Goal: Task Accomplishment & Management: Use online tool/utility

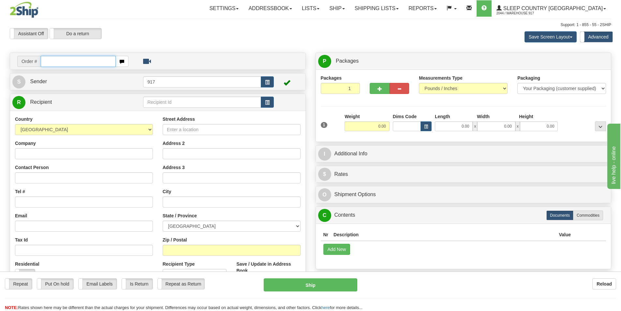
click at [81, 58] on input "text" at bounding box center [78, 61] width 75 height 11
paste input "9000I175751"
type input "9000I175751"
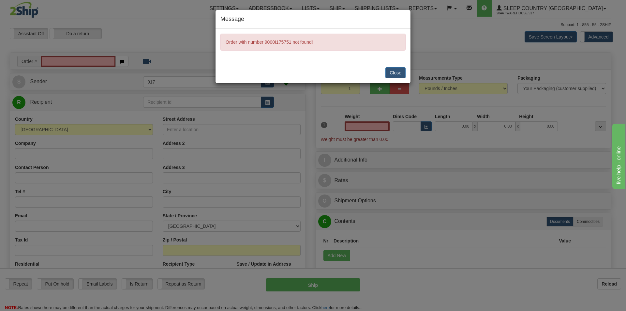
type input "0.00"
click at [392, 73] on button "Close" at bounding box center [396, 72] width 20 height 11
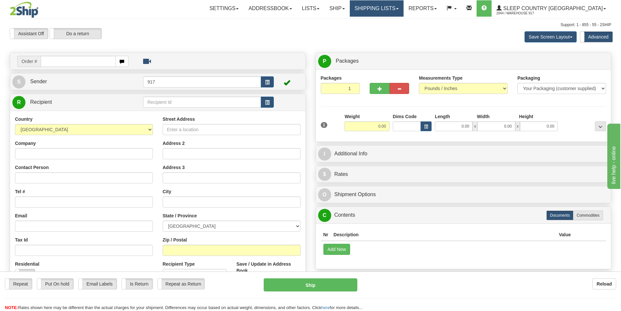
click at [404, 10] on link "Shipping lists" at bounding box center [377, 8] width 54 height 16
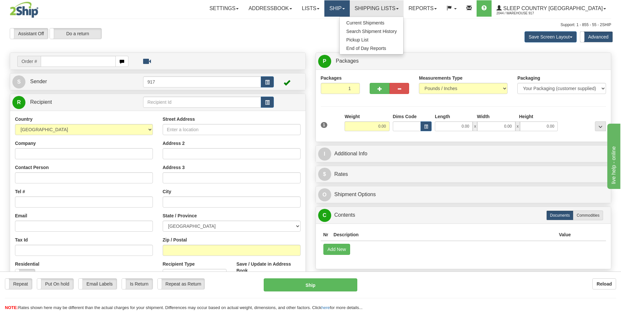
click at [350, 7] on link "Ship" at bounding box center [337, 8] width 25 height 16
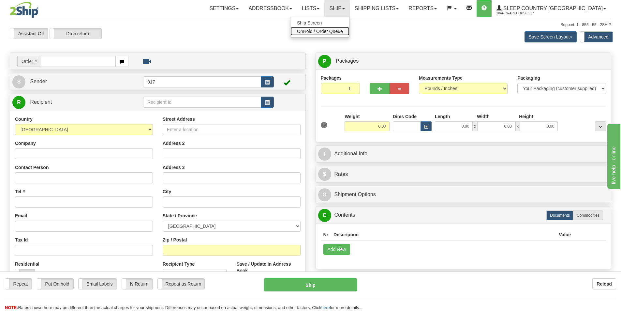
click at [343, 31] on span "OnHold / Order Queue" at bounding box center [320, 31] width 46 height 5
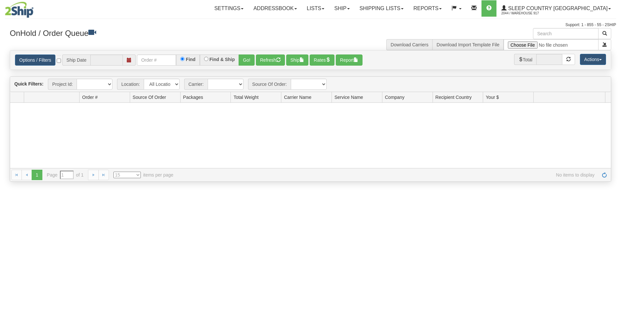
type input "[DATE]"
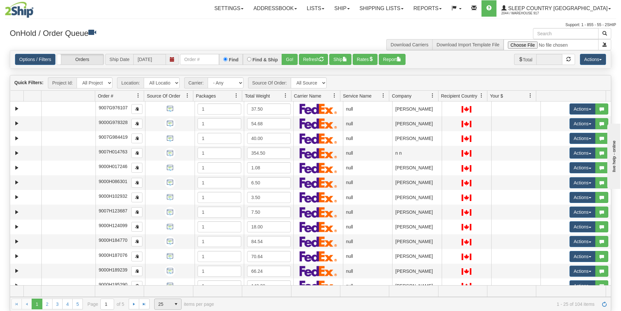
click at [117, 290] on td at bounding box center [119, 290] width 49 height 11
click at [175, 304] on span "select" at bounding box center [176, 304] width 10 height 10
click at [173, 292] on li "100" at bounding box center [167, 293] width 27 height 9
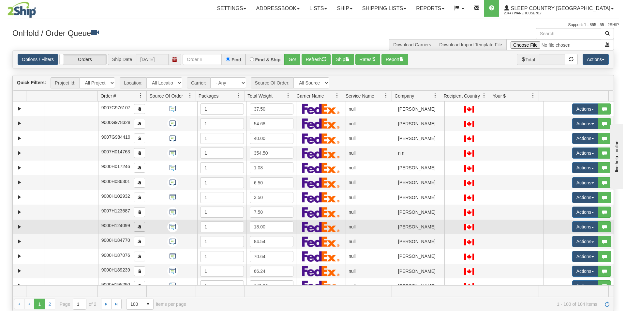
scroll to position [1369, 0]
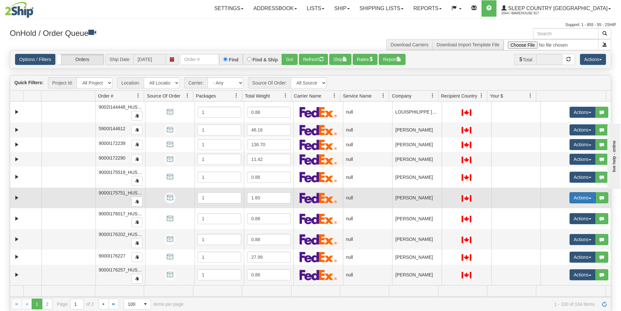
click at [577, 198] on button "Actions" at bounding box center [583, 197] width 26 height 11
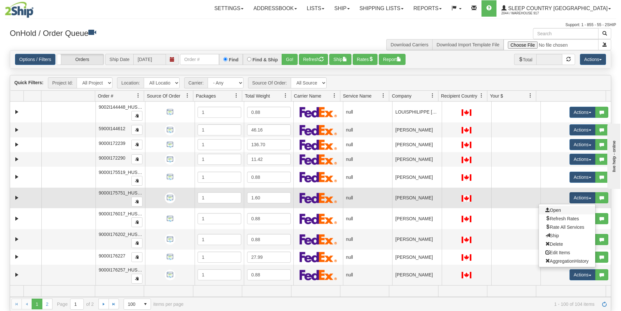
click at [558, 209] on link "Open" at bounding box center [567, 210] width 56 height 8
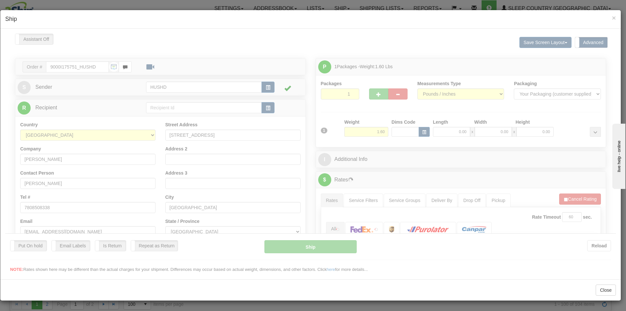
scroll to position [0, 0]
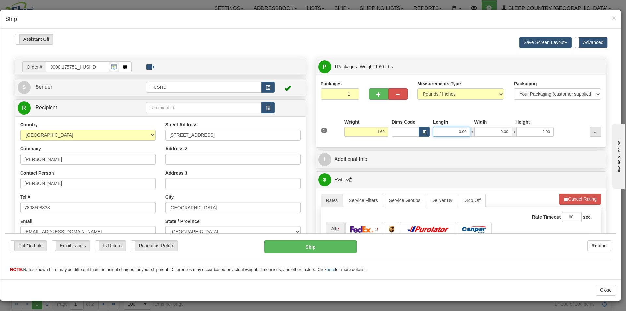
click at [452, 130] on input "0.00" at bounding box center [451, 132] width 37 height 10
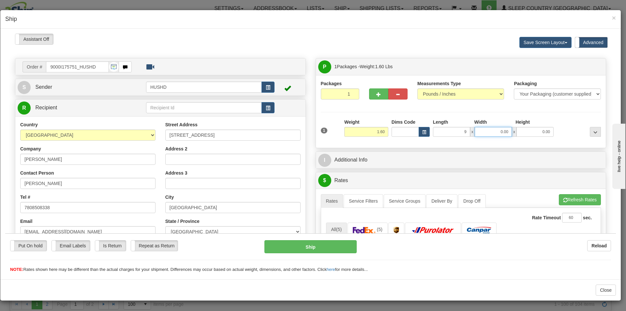
type input "9.00"
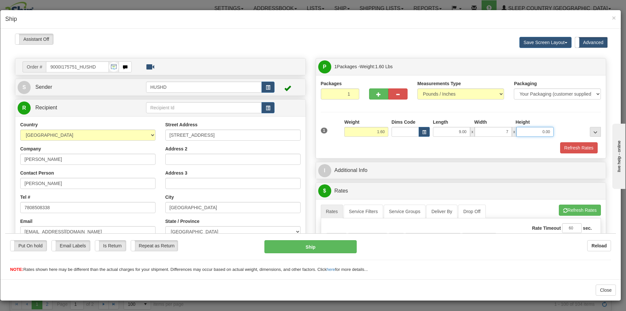
type input "7.00"
type input "2.00"
click at [560, 143] on button "Refresh Rates" at bounding box center [579, 147] width 38 height 11
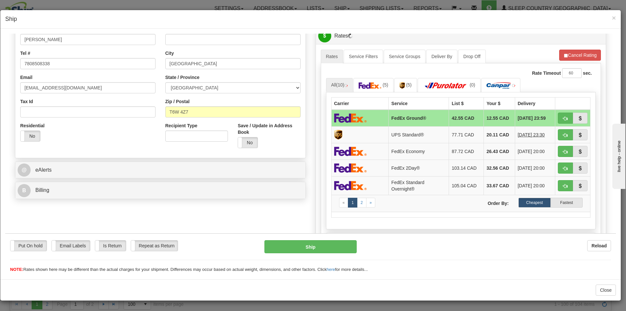
scroll to position [130, 0]
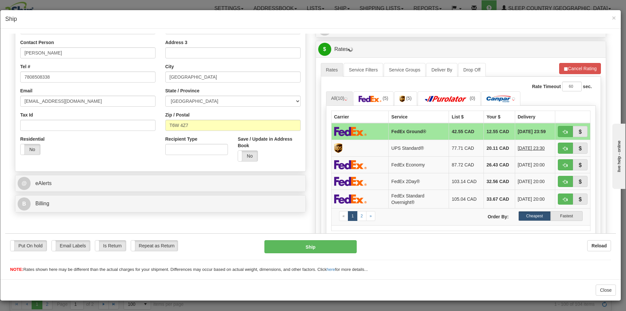
click at [370, 126] on td at bounding box center [359, 131] width 57 height 17
click at [326, 246] on button "Ship" at bounding box center [311, 246] width 92 height 13
type input "92"
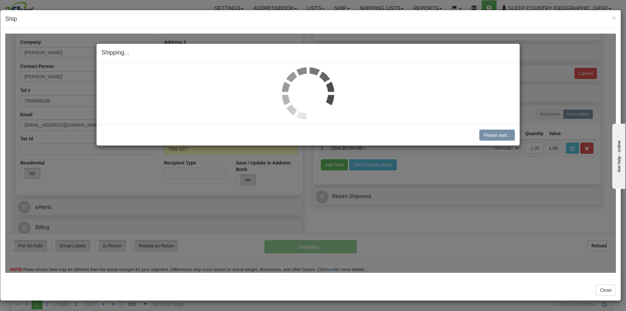
scroll to position [107, 0]
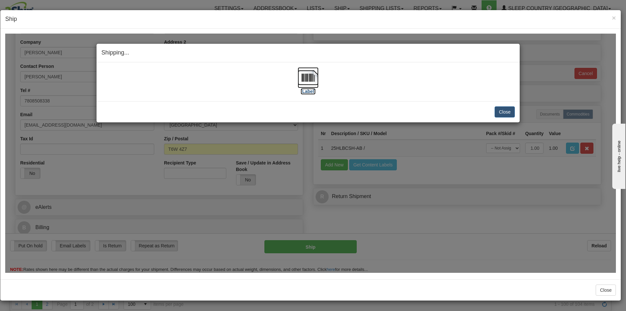
click at [305, 81] on img at bounding box center [308, 77] width 21 height 21
click at [501, 108] on button "Close" at bounding box center [505, 111] width 20 height 11
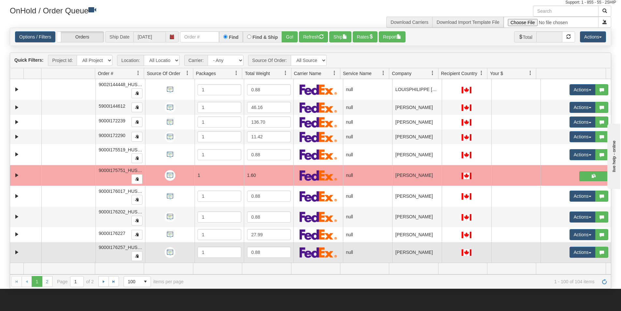
scroll to position [65, 0]
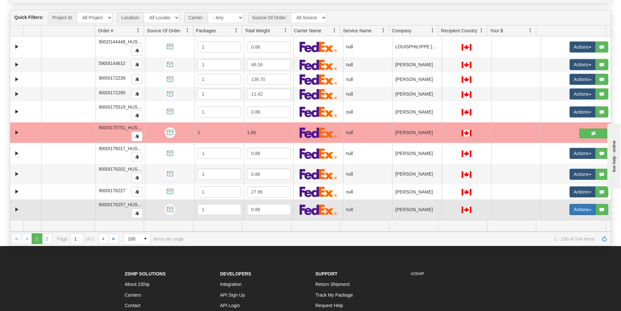
click at [570, 210] on button "Actions" at bounding box center [583, 209] width 26 height 11
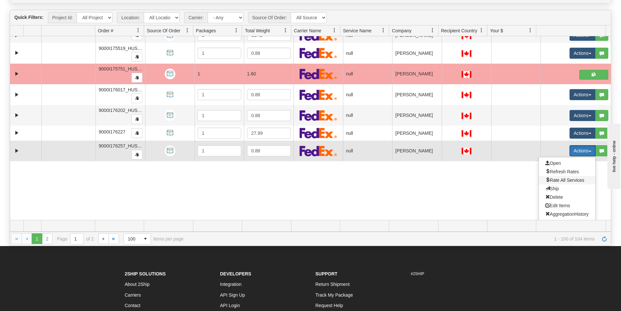
scroll to position [1428, 0]
click at [546, 163] on span "Open" at bounding box center [554, 162] width 16 height 5
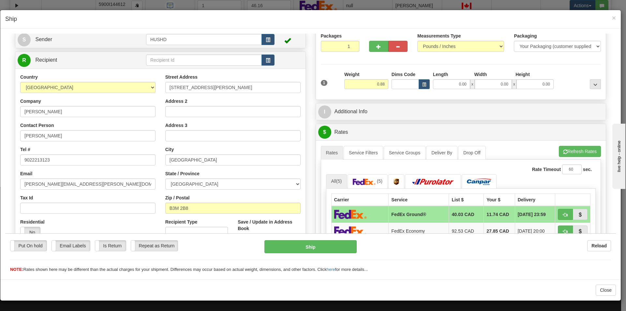
scroll to position [33, 0]
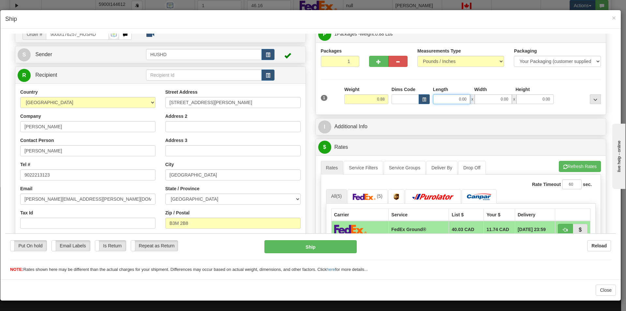
click at [450, 103] on input "0.00" at bounding box center [451, 99] width 37 height 10
type input "9.00"
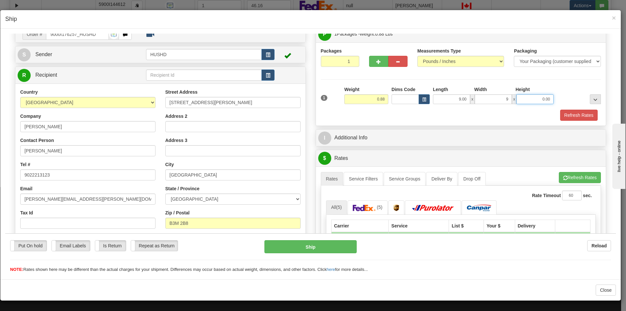
type input "9.00"
type input "2"
type input "2.00"
click at [562, 116] on button "Refresh Rates" at bounding box center [579, 114] width 38 height 11
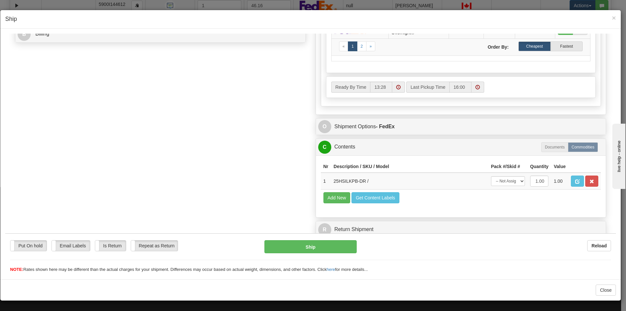
scroll to position [137, 0]
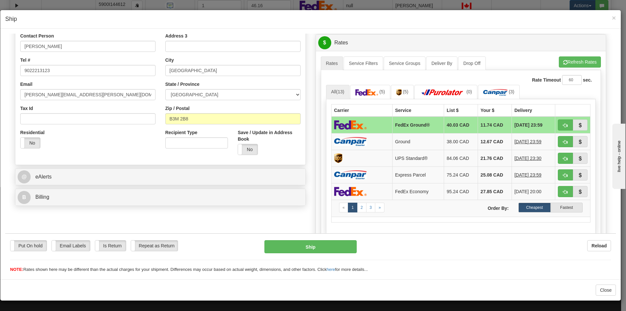
drag, startPoint x: 389, startPoint y: 121, endPoint x: 388, endPoint y: 125, distance: 3.6
click at [392, 121] on td "FedEx Ground®" at bounding box center [418, 124] width 52 height 17
click at [314, 243] on button "Ship" at bounding box center [311, 246] width 92 height 13
type input "92"
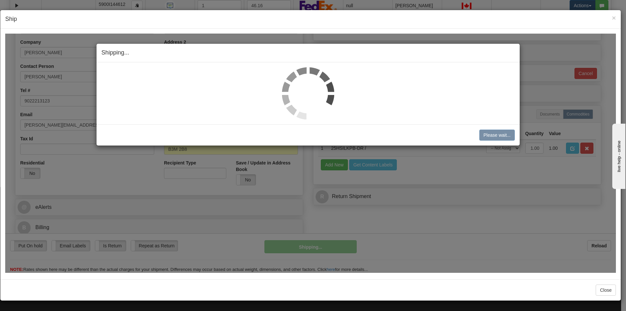
scroll to position [107, 0]
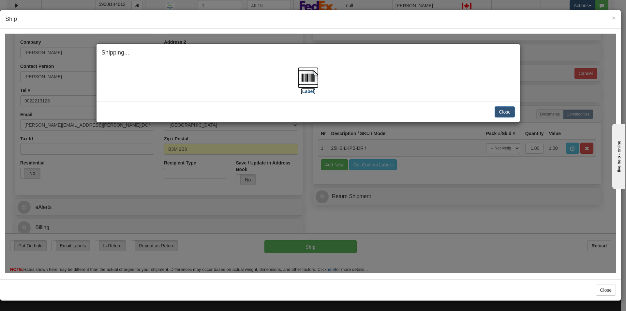
click at [308, 82] on img at bounding box center [308, 77] width 21 height 21
click at [513, 109] on button "Close" at bounding box center [505, 111] width 20 height 11
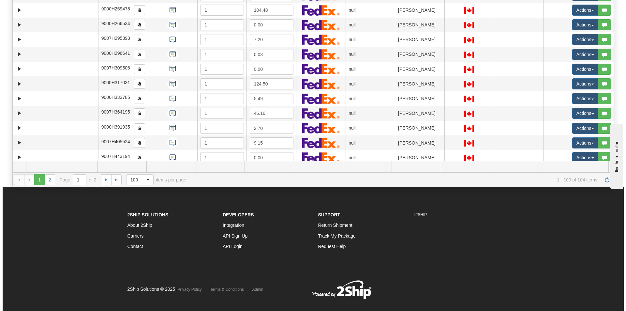
scroll to position [1369, 0]
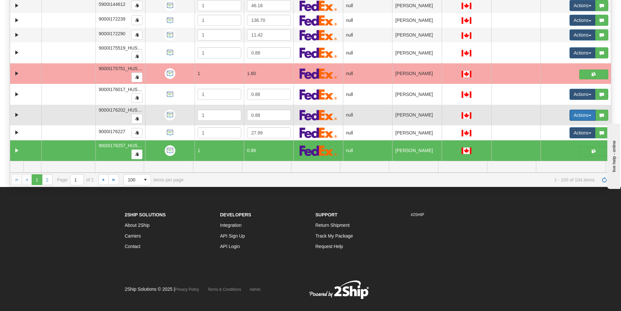
click at [570, 120] on button "Actions" at bounding box center [583, 115] width 26 height 11
click at [554, 126] on span "Open" at bounding box center [554, 127] width 16 height 5
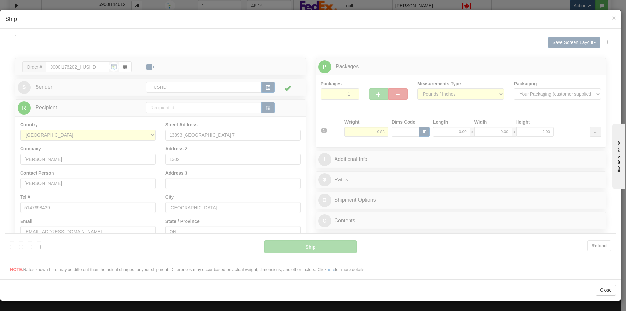
scroll to position [0, 0]
type input "13:29"
type input "16:00"
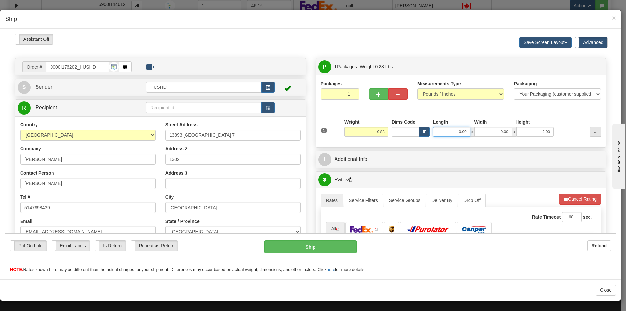
click at [454, 127] on input "0.00" at bounding box center [451, 132] width 37 height 10
type input "9.00"
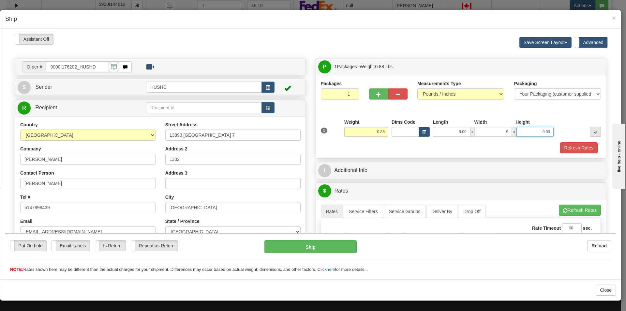
type input "9.00"
type input "2.00"
click at [562, 152] on button "Refresh Rates" at bounding box center [579, 147] width 38 height 11
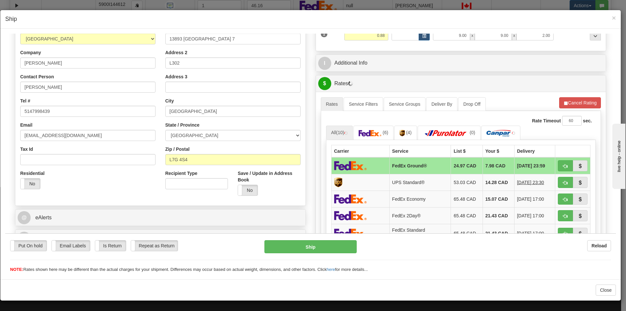
scroll to position [130, 0]
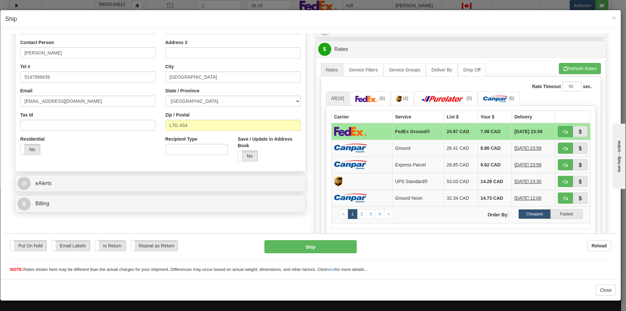
click at [376, 133] on td at bounding box center [361, 131] width 61 height 17
click at [308, 244] on button "Ship" at bounding box center [311, 246] width 92 height 13
type input "92"
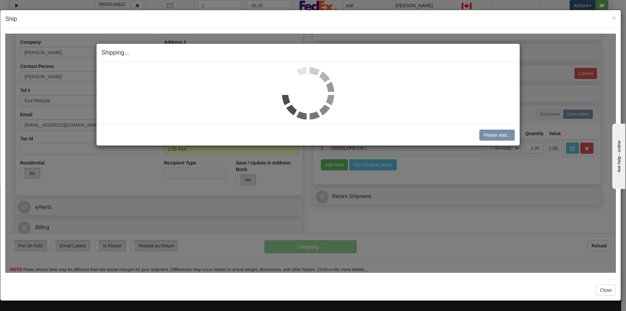
scroll to position [107, 0]
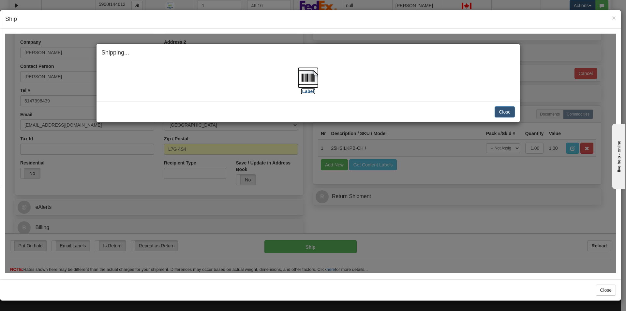
click at [303, 84] on img at bounding box center [308, 77] width 21 height 21
click at [508, 111] on button "Close" at bounding box center [505, 111] width 20 height 11
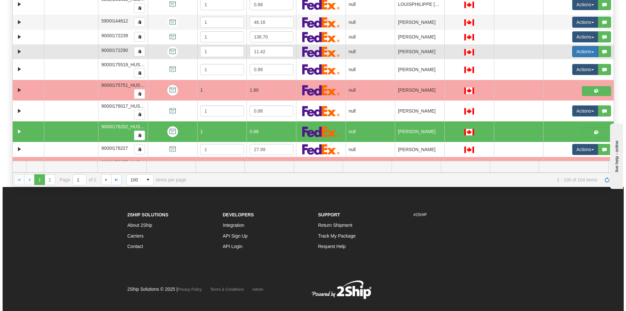
scroll to position [1336, 0]
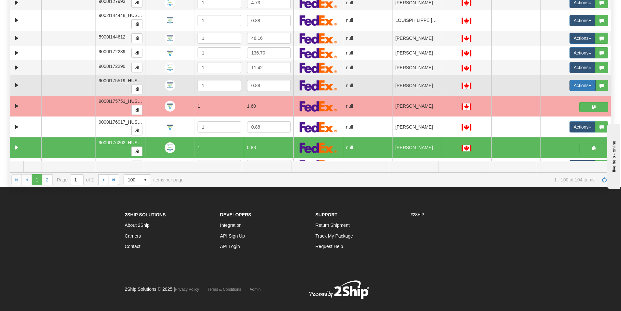
click at [571, 85] on button "Actions" at bounding box center [583, 85] width 26 height 11
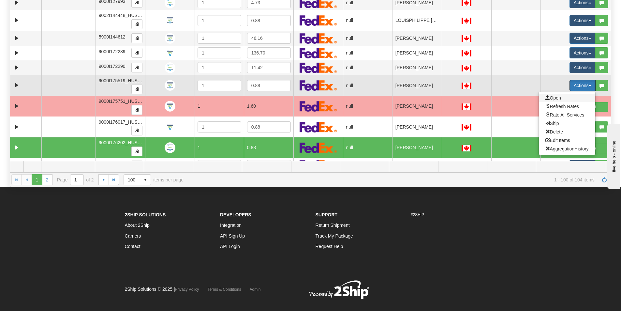
click at [555, 96] on span "Open" at bounding box center [554, 97] width 16 height 5
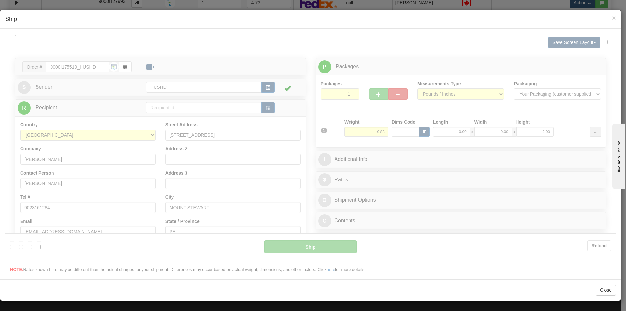
scroll to position [0, 0]
type input "13:30"
type input "16:00"
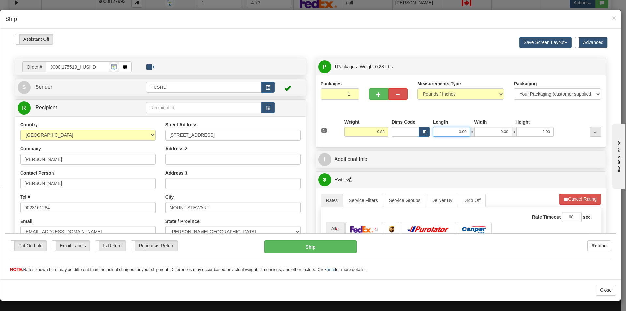
click at [460, 130] on input "0.00" at bounding box center [451, 132] width 37 height 10
type input "9.00"
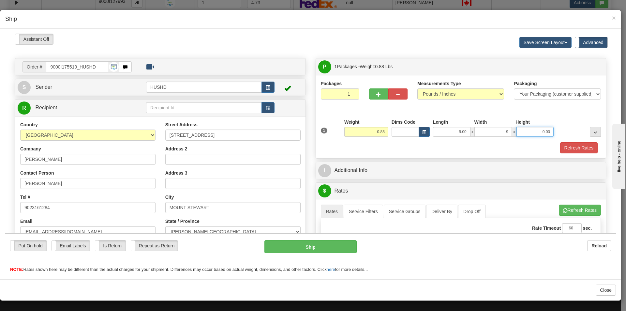
type input "9.00"
type input "2"
type input "2.00"
click at [573, 149] on button "Refresh Rates" at bounding box center [579, 147] width 38 height 11
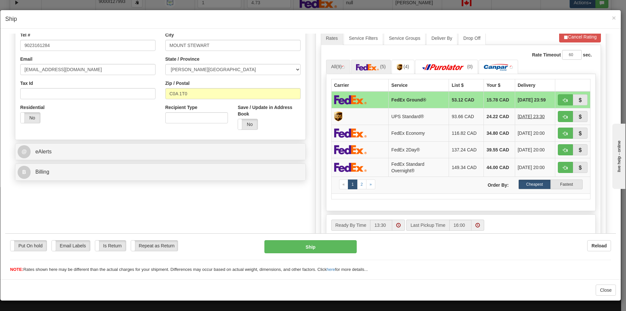
scroll to position [163, 0]
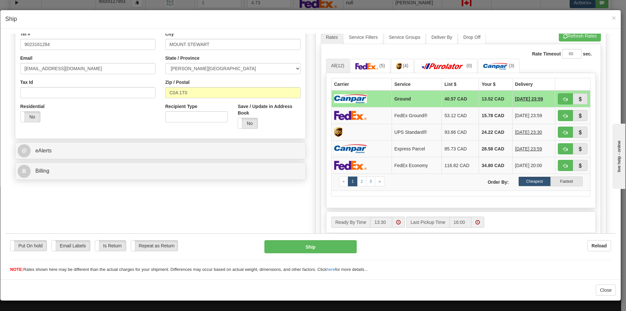
click at [400, 99] on td "Ground" at bounding box center [417, 98] width 50 height 17
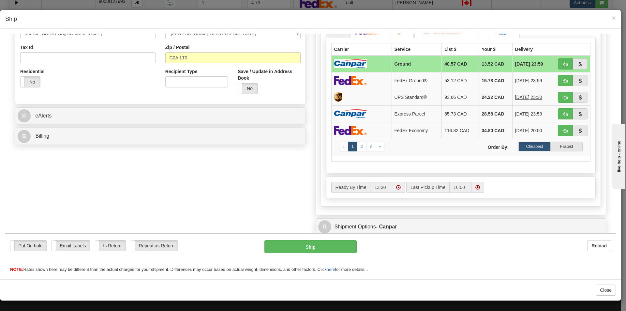
scroll to position [261, 0]
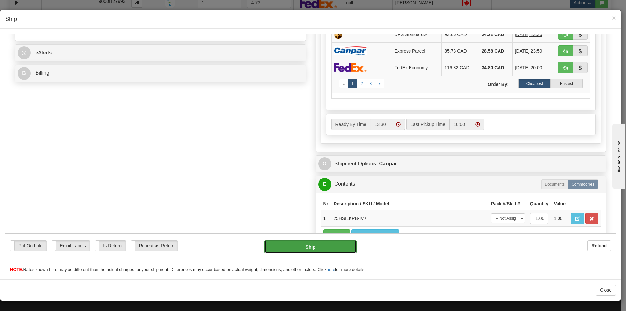
click at [316, 249] on button "Ship" at bounding box center [311, 246] width 92 height 13
type input "1"
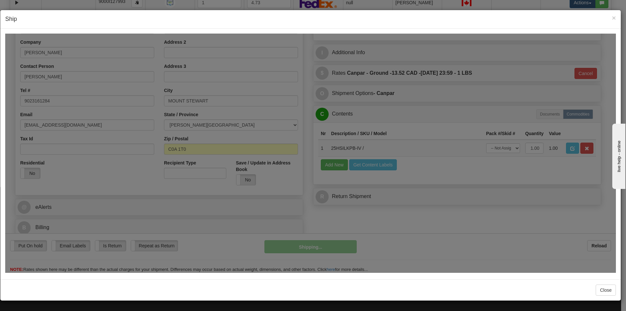
scroll to position [107, 0]
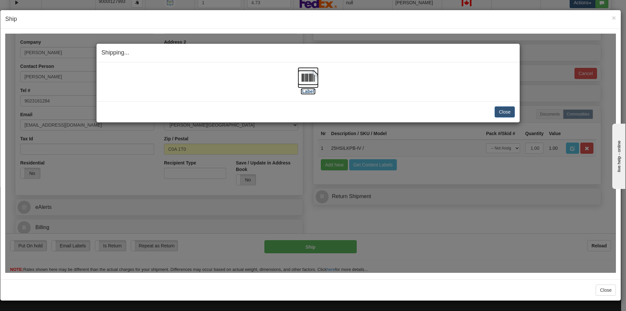
click at [305, 80] on img at bounding box center [308, 77] width 21 height 21
click at [509, 108] on button "Close" at bounding box center [505, 111] width 20 height 11
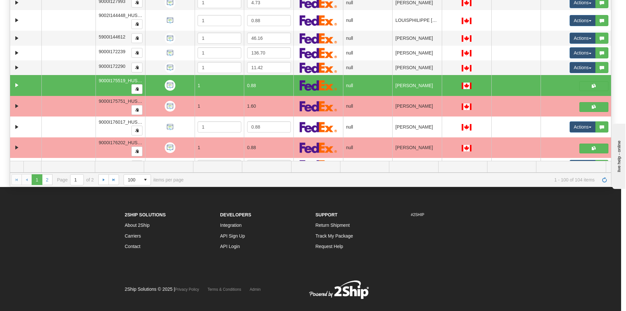
scroll to position [0, 0]
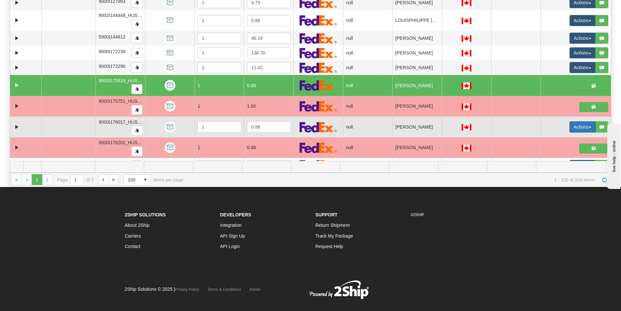
click at [570, 127] on button "Actions" at bounding box center [583, 126] width 26 height 11
click at [555, 137] on span "Open" at bounding box center [554, 139] width 16 height 5
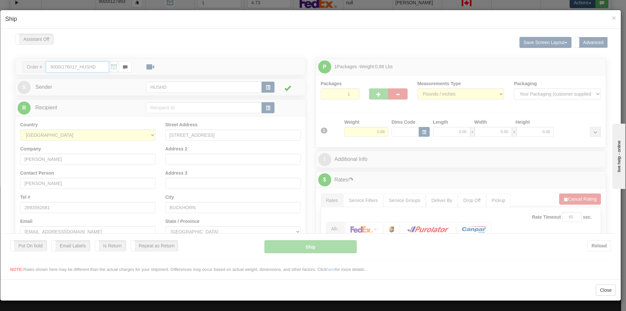
type input "13:30"
type input "16:00"
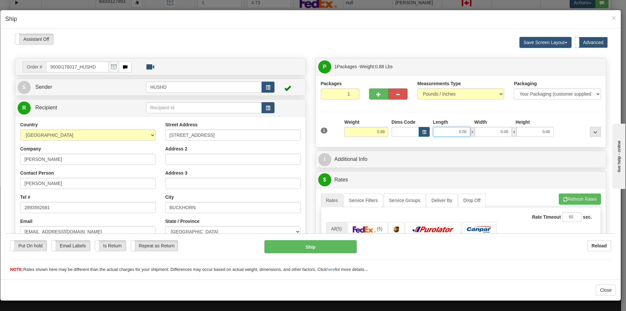
click at [446, 129] on input "0.00" at bounding box center [451, 132] width 37 height 10
type input "9.00"
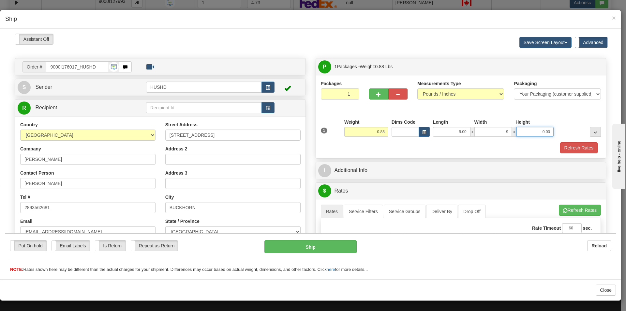
type input "9.00"
type input "2.00"
click at [573, 148] on button "Refresh Rates" at bounding box center [579, 147] width 38 height 11
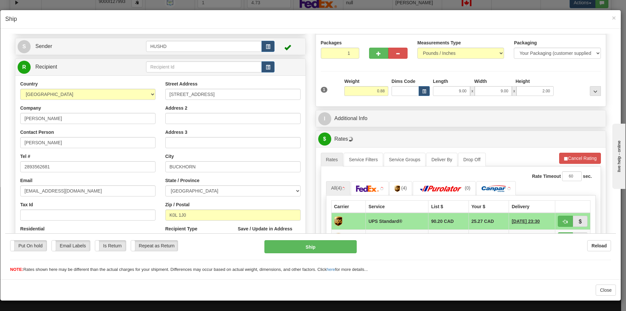
scroll to position [98, 0]
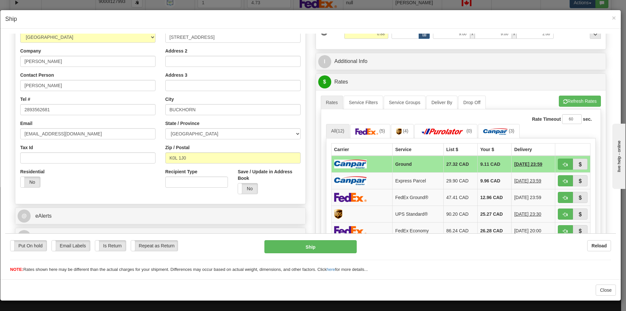
click at [366, 161] on td at bounding box center [361, 163] width 61 height 17
click at [306, 251] on button "Ship" at bounding box center [311, 246] width 92 height 13
type input "1"
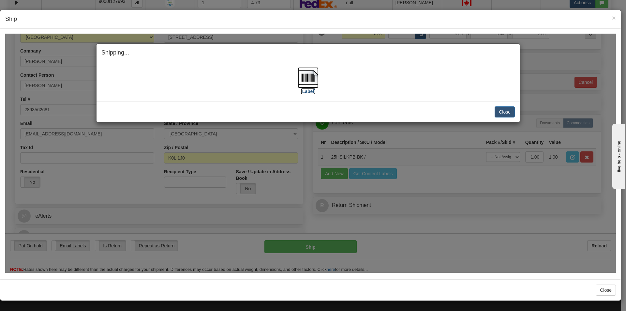
click at [309, 80] on img at bounding box center [308, 77] width 21 height 21
click at [615, 17] on span "×" at bounding box center [614, 18] width 4 height 8
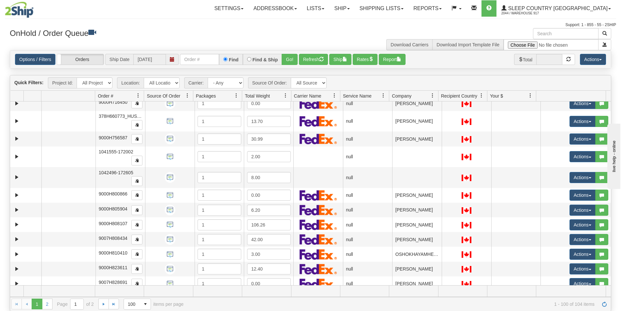
scroll to position [618, 0]
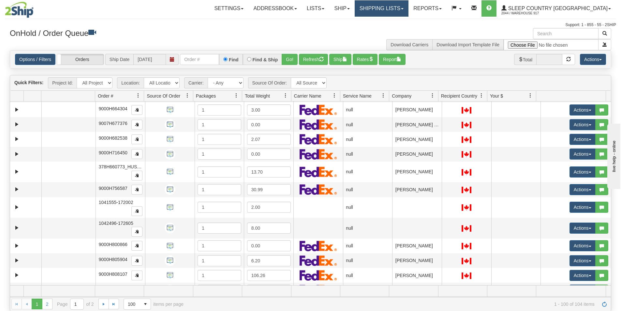
click at [409, 10] on link "Shipping lists" at bounding box center [382, 8] width 54 height 16
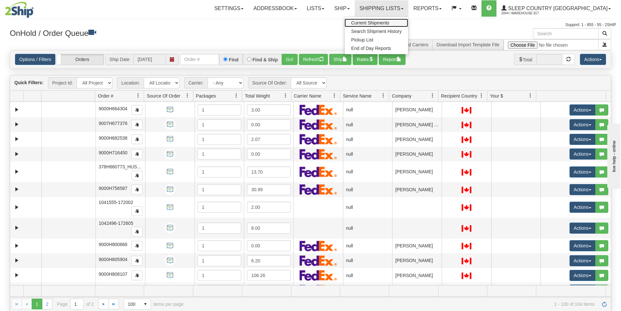
click at [390, 21] on span "Current Shipments" at bounding box center [370, 22] width 38 height 5
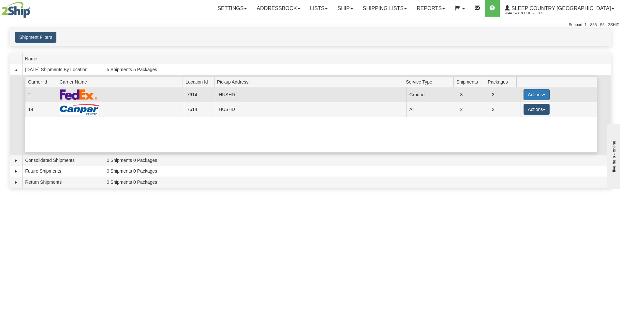
click at [533, 95] on button "Actions" at bounding box center [537, 94] width 26 height 11
click at [517, 115] on span "Close" at bounding box center [511, 115] width 15 height 5
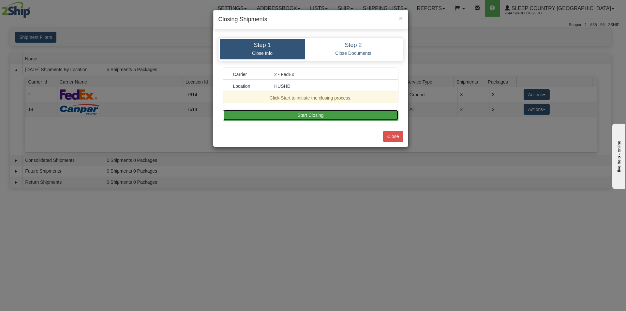
click at [315, 116] on button "Start Closing" at bounding box center [311, 115] width 176 height 11
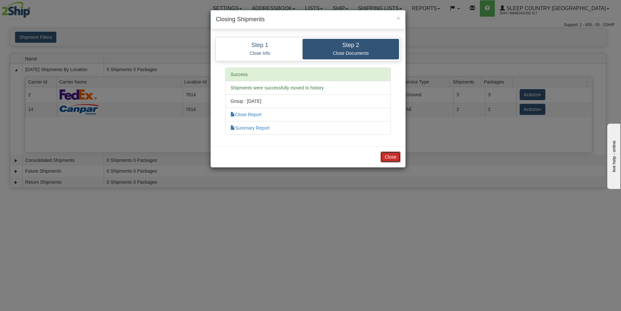
click at [400, 152] on button "Close" at bounding box center [391, 156] width 20 height 11
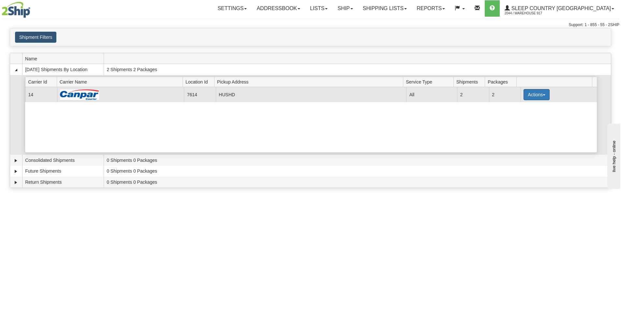
click at [527, 97] on button "Actions" at bounding box center [537, 94] width 26 height 11
click at [519, 116] on span "Close" at bounding box center [511, 115] width 15 height 5
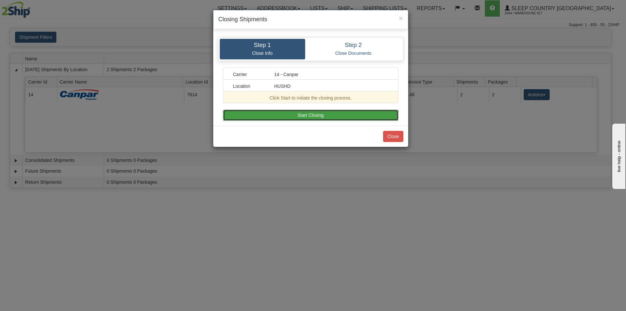
click at [335, 113] on button "Start Closing" at bounding box center [311, 115] width 176 height 11
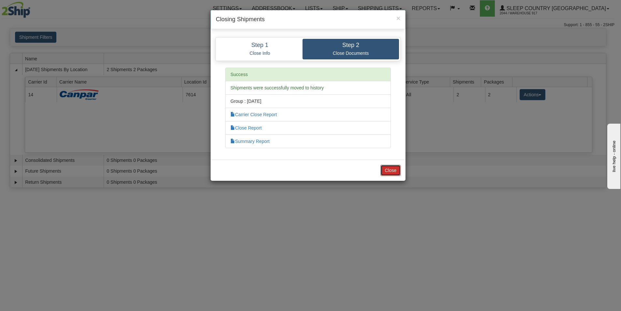
click at [384, 170] on button "Close" at bounding box center [391, 170] width 20 height 11
